Goal: Information Seeking & Learning: Learn about a topic

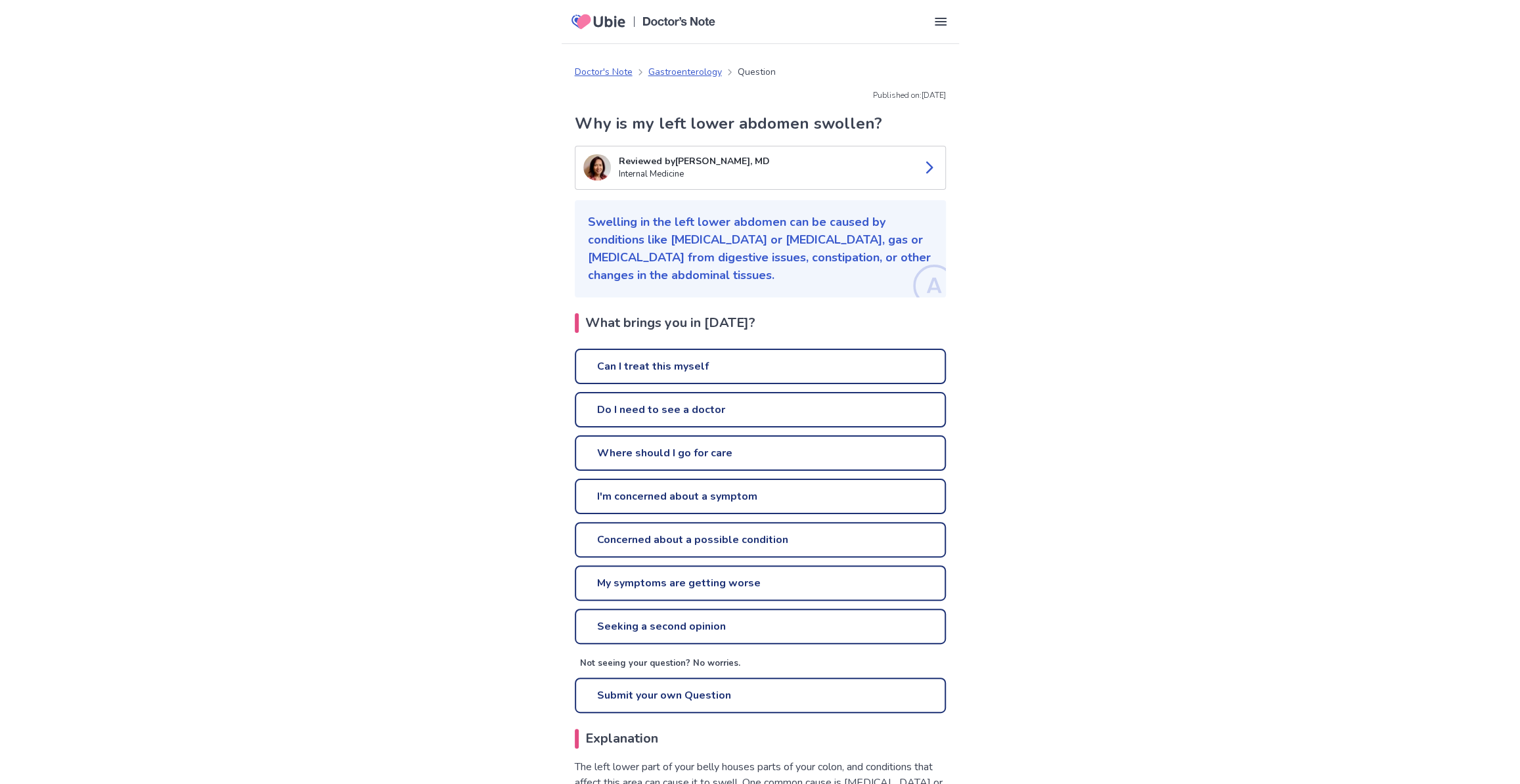
click at [646, 390] on div "Can I treat this myself Do I need to see a doctor Where should I go for care I'…" at bounding box center [761, 531] width 371 height 365
click at [647, 368] on link "Can I treat this myself" at bounding box center [761, 367] width 371 height 35
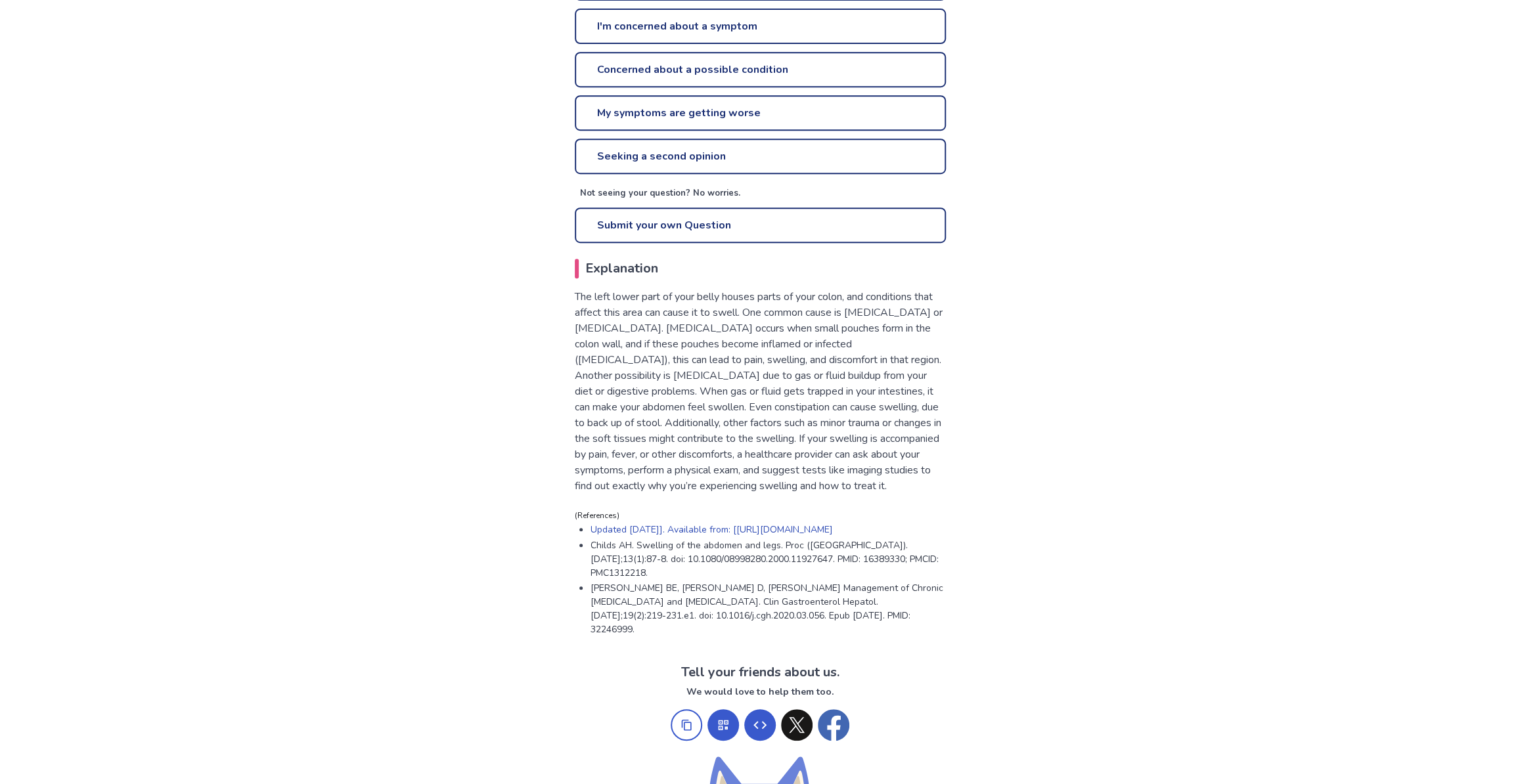
scroll to position [358, 0]
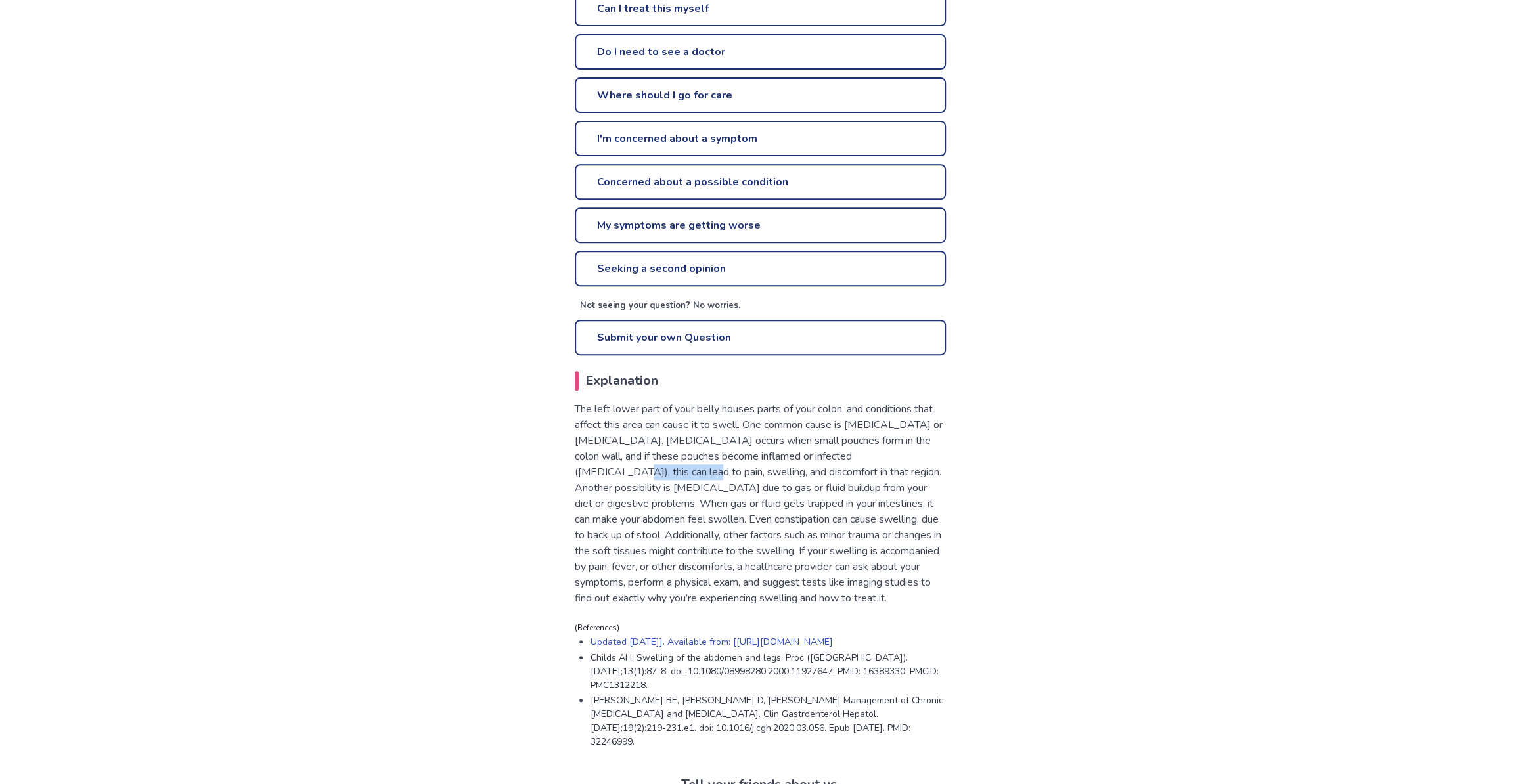
drag, startPoint x: 642, startPoint y: 470, endPoint x: 576, endPoint y: 475, distance: 66.2
click at [576, 475] on p "The left lower part of your belly houses parts of your colon, and conditions th…" at bounding box center [761, 503] width 371 height 205
copy p "[MEDICAL_DATA]),"
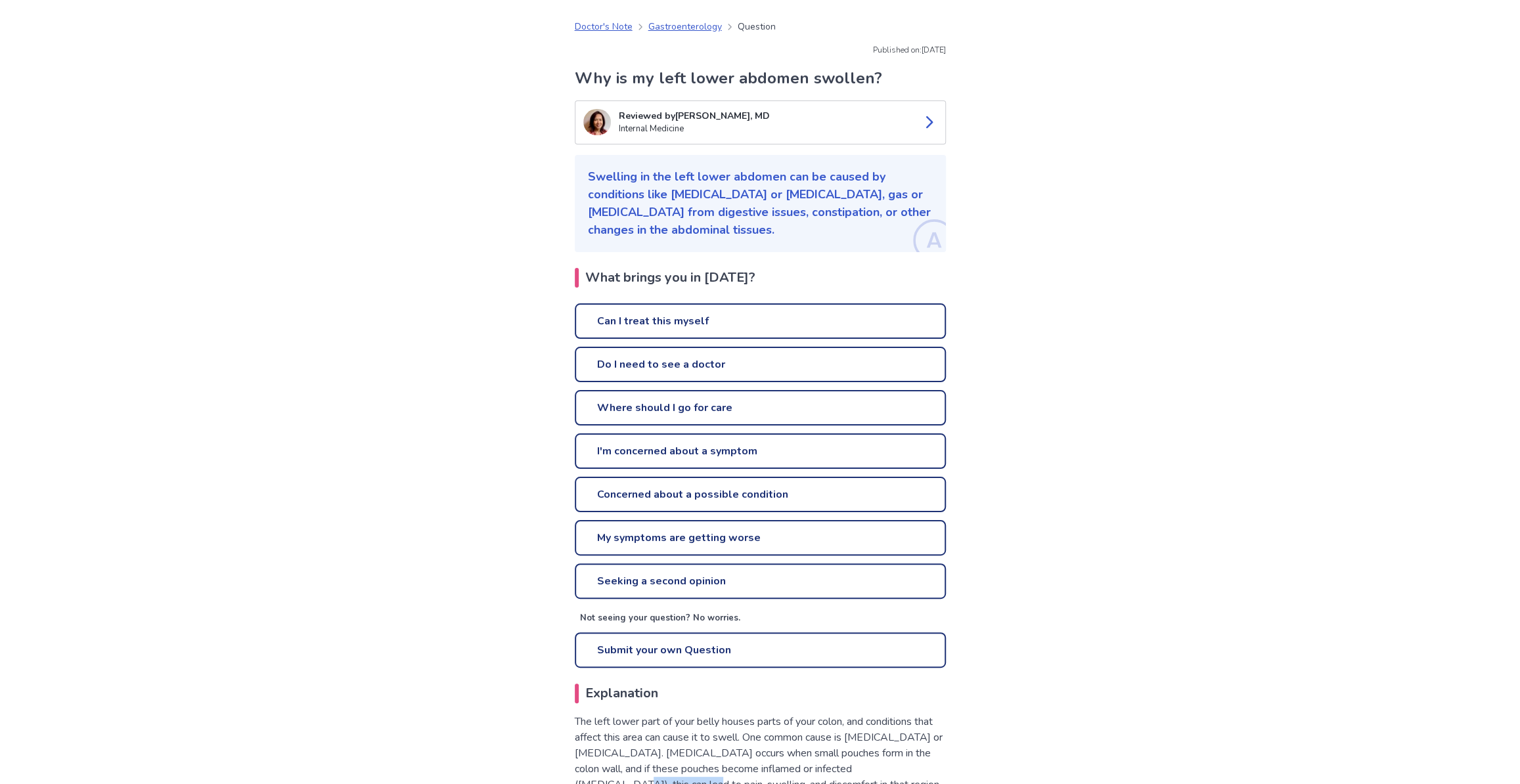
scroll to position [0, 0]
